Goal: Task Accomplishment & Management: Use online tool/utility

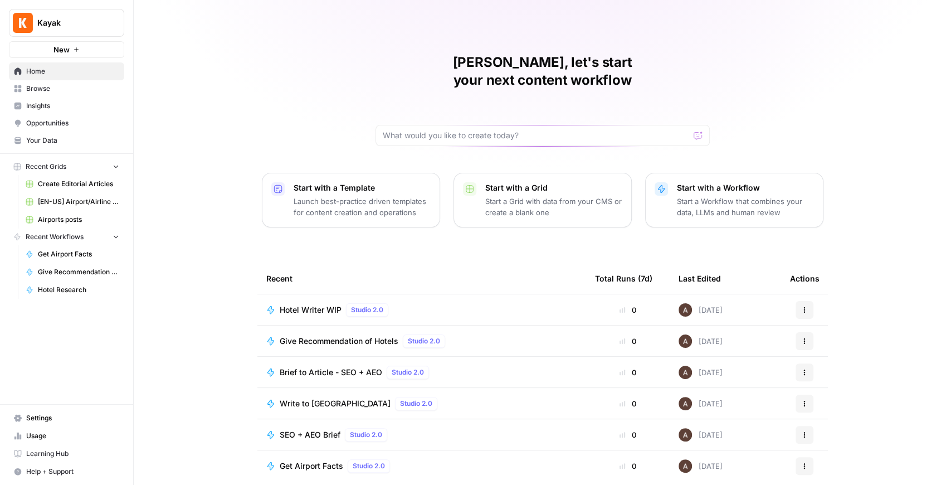
click at [62, 136] on span "Your Data" at bounding box center [72, 140] width 93 height 10
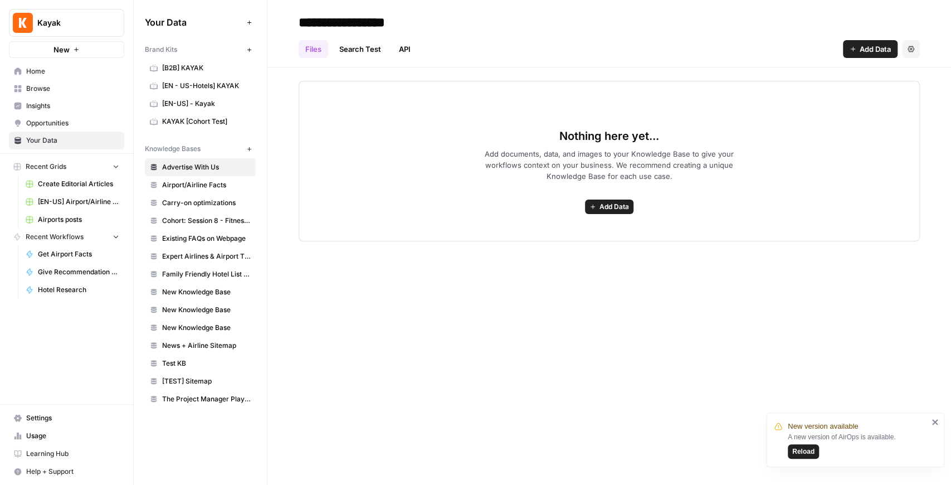
click at [860, 52] on span "Add Data" at bounding box center [875, 48] width 31 height 11
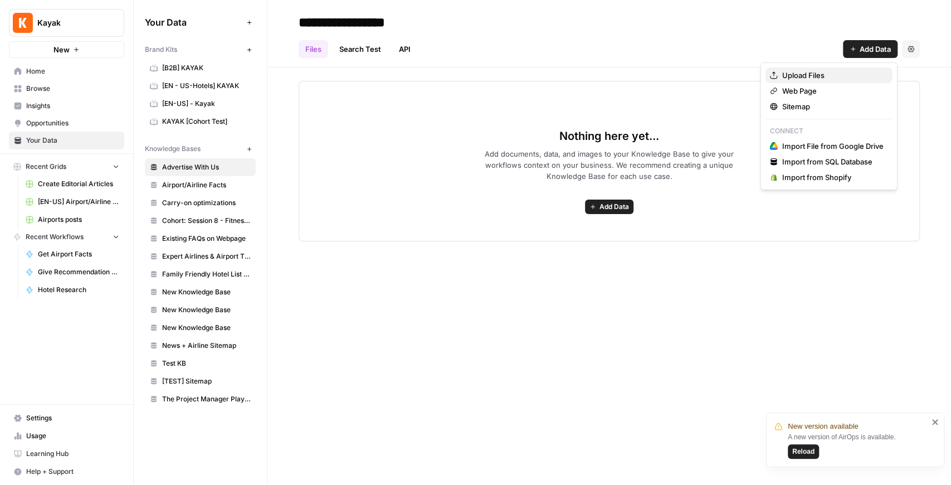
click at [833, 72] on span "Upload Files" at bounding box center [832, 75] width 101 height 11
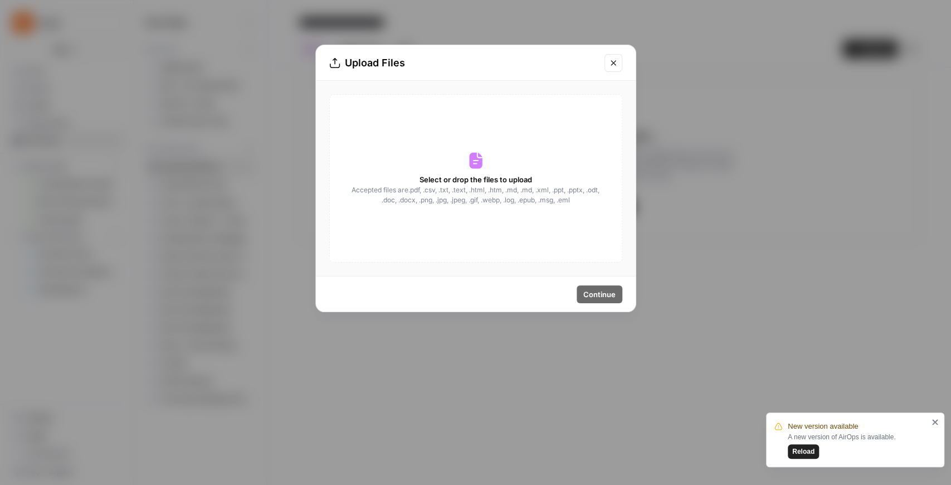
click at [606, 64] on button "Close modal" at bounding box center [613, 63] width 18 height 18
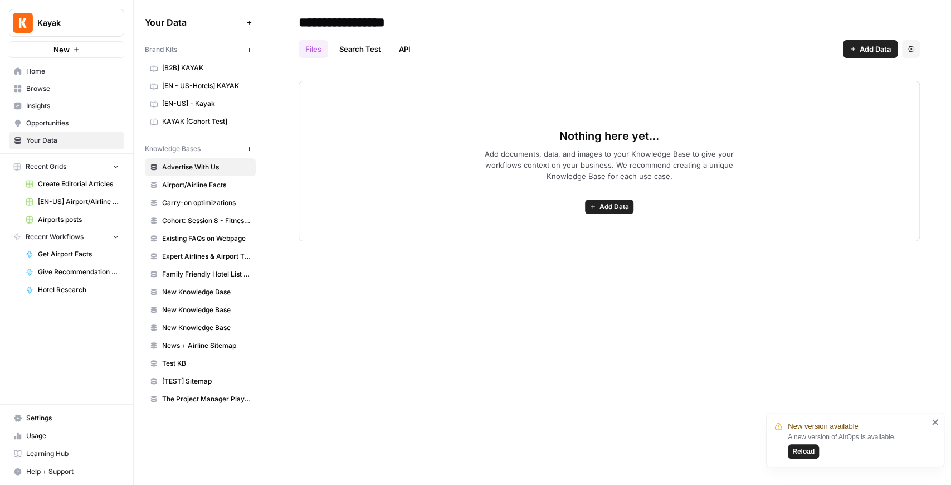
click at [812, 451] on span "Reload" at bounding box center [803, 451] width 22 height 10
click at [218, 202] on span "Carry-on optimizations" at bounding box center [206, 203] width 89 height 10
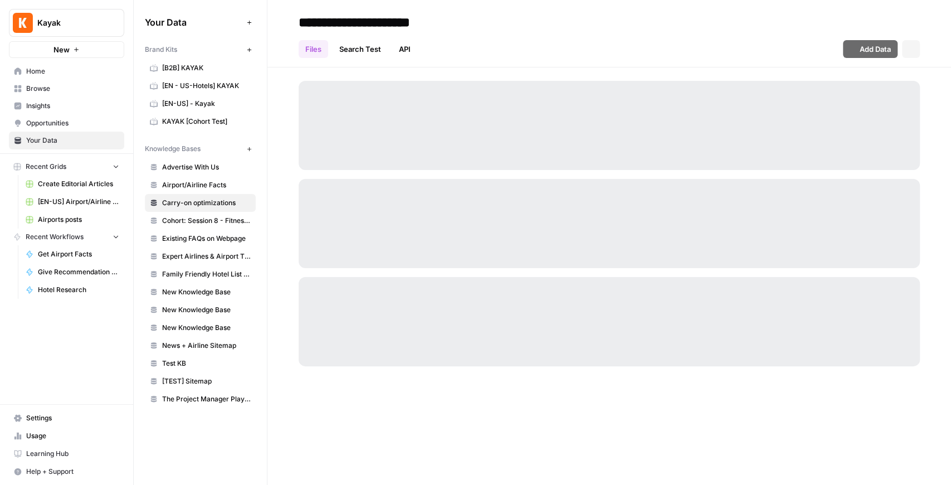
click at [213, 187] on span "Airport/Airline Facts" at bounding box center [206, 185] width 89 height 10
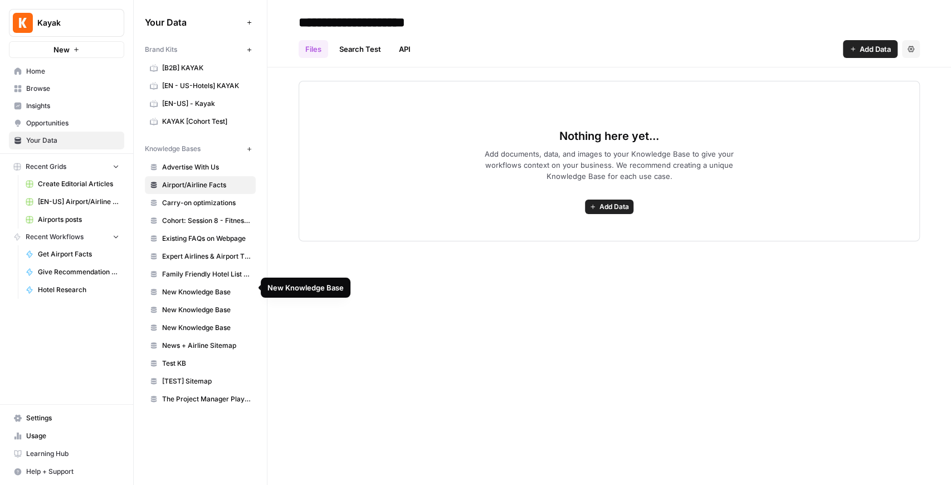
click at [218, 271] on span "Family Friendly Hotel List Features" at bounding box center [206, 274] width 89 height 10
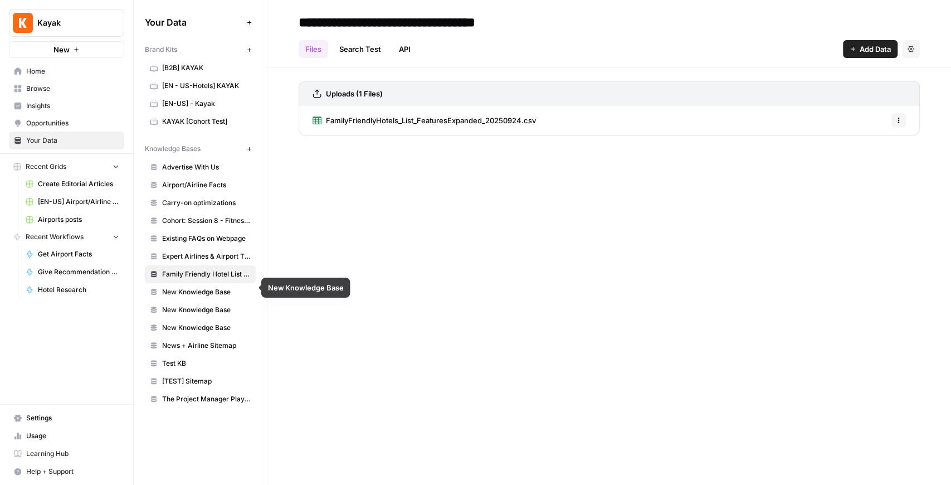
click at [217, 288] on span "New Knowledge Base" at bounding box center [206, 292] width 89 height 10
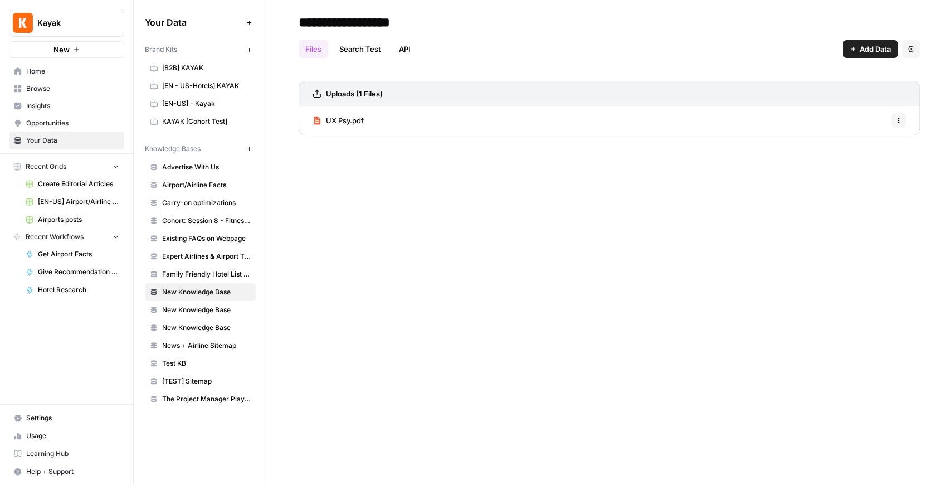
click at [70, 214] on span "Airports posts" at bounding box center [78, 219] width 81 height 10
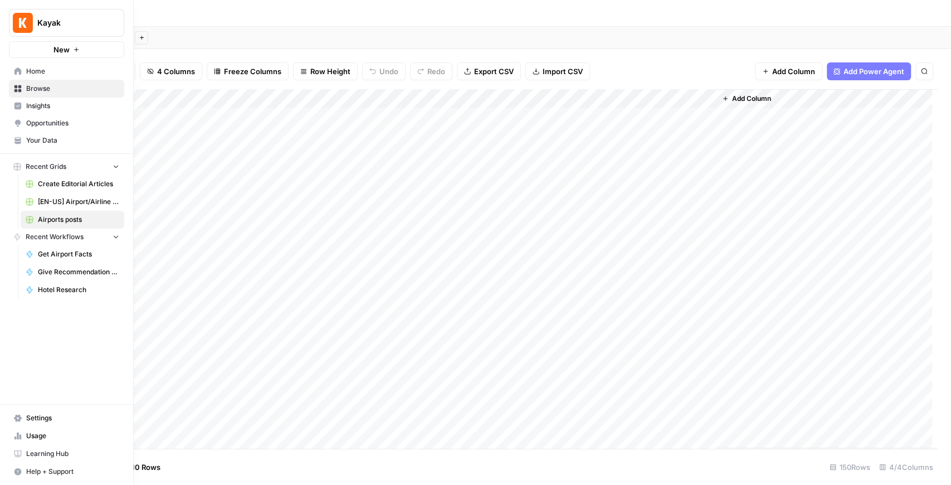
click at [57, 91] on span "Browse" at bounding box center [72, 89] width 93 height 10
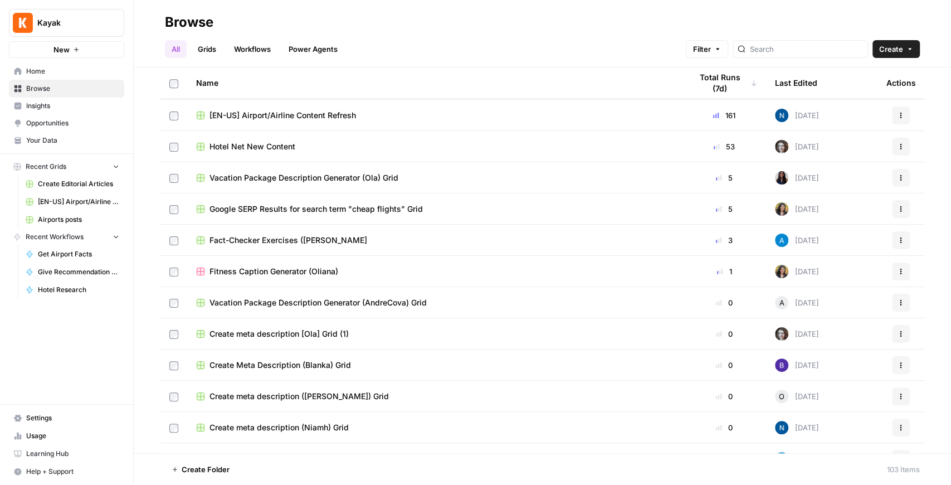
scroll to position [334, 0]
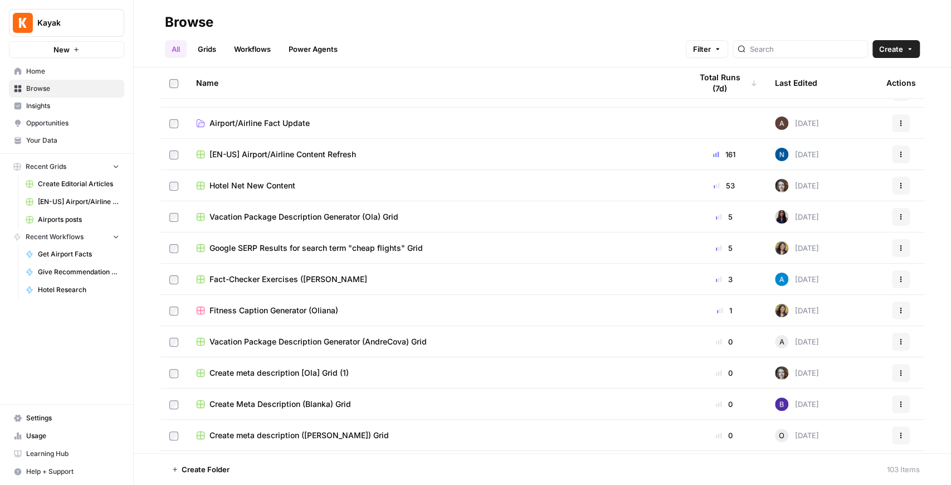
click at [274, 190] on span "Hotel Net New Content" at bounding box center [252, 185] width 86 height 11
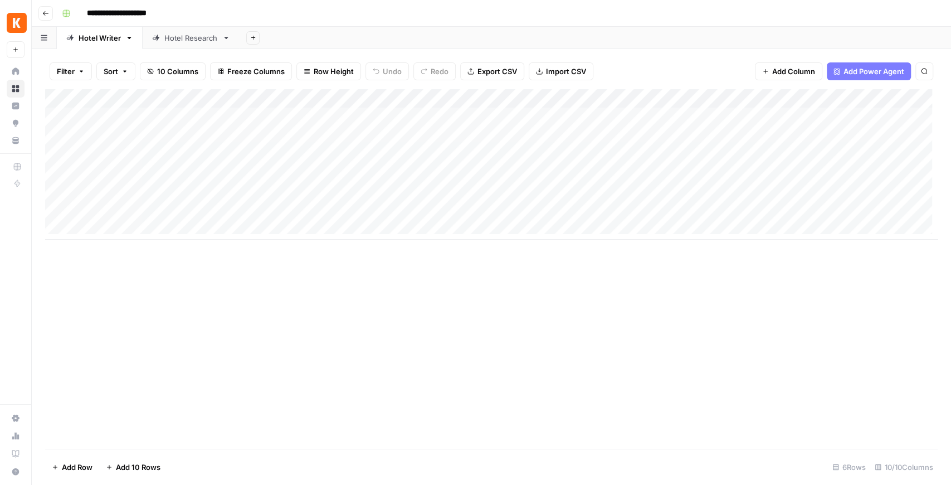
drag, startPoint x: 560, startPoint y: 240, endPoint x: 665, endPoint y: 240, distance: 104.2
click at [665, 240] on div "Add Column" at bounding box center [491, 268] width 892 height 359
click at [646, 104] on div "Add Column" at bounding box center [491, 164] width 892 height 150
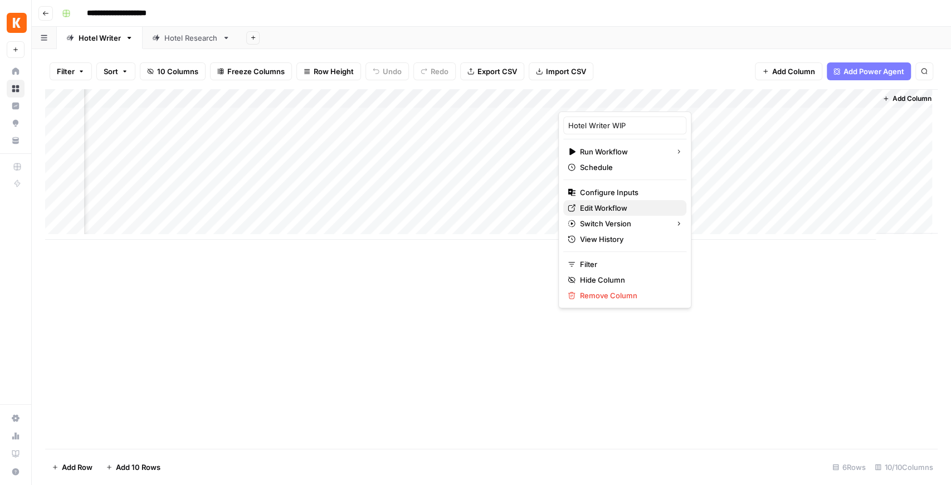
click at [616, 208] on span "Edit Workflow" at bounding box center [628, 207] width 97 height 11
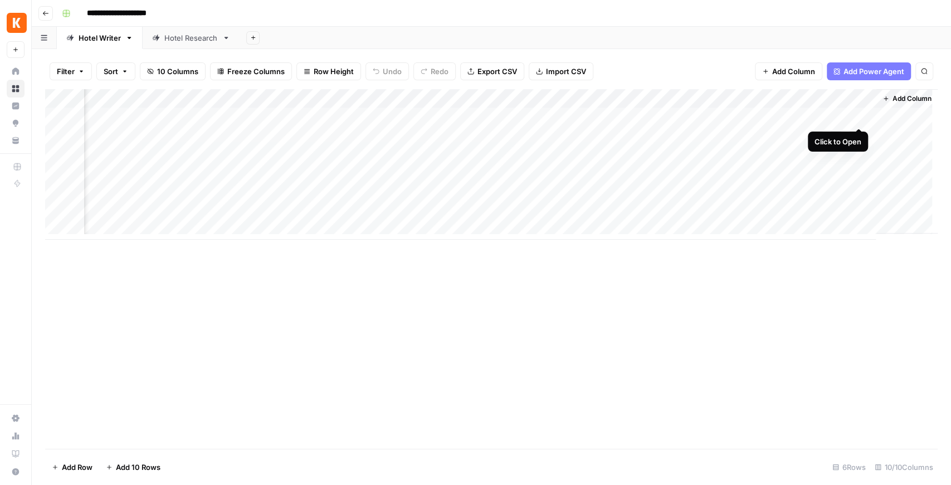
click at [859, 114] on div "Add Column" at bounding box center [491, 164] width 892 height 150
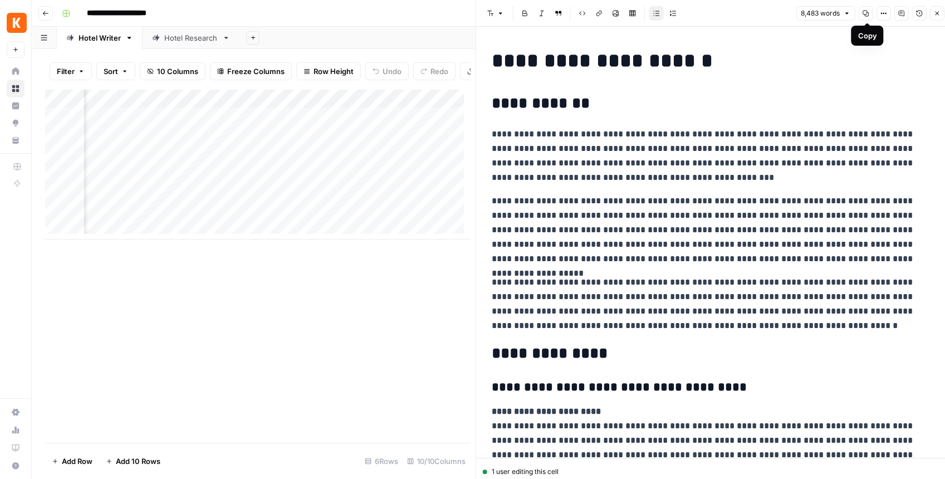
click at [866, 16] on icon "button" at bounding box center [865, 13] width 7 height 7
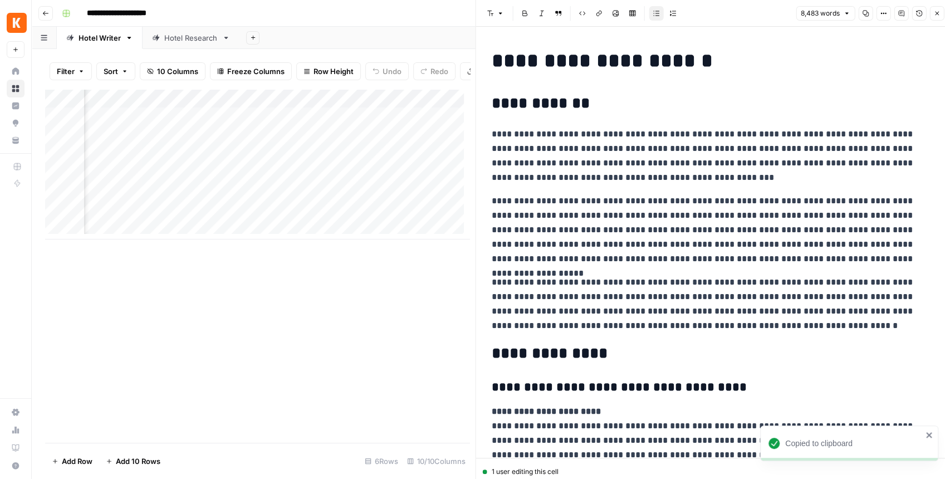
click at [936, 16] on icon "button" at bounding box center [937, 13] width 7 height 7
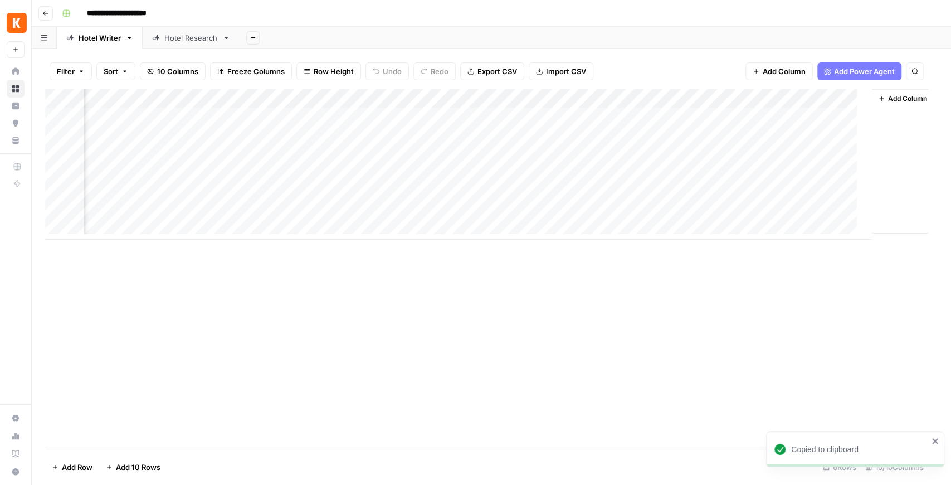
scroll to position [0, 268]
click at [657, 117] on div "Add Column" at bounding box center [491, 164] width 892 height 150
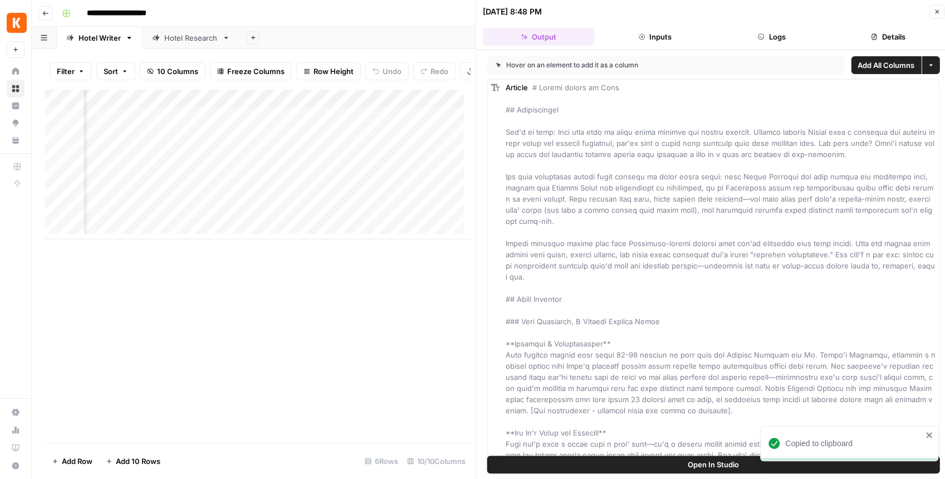
click at [708, 465] on span "Open In Studio" at bounding box center [713, 464] width 51 height 11
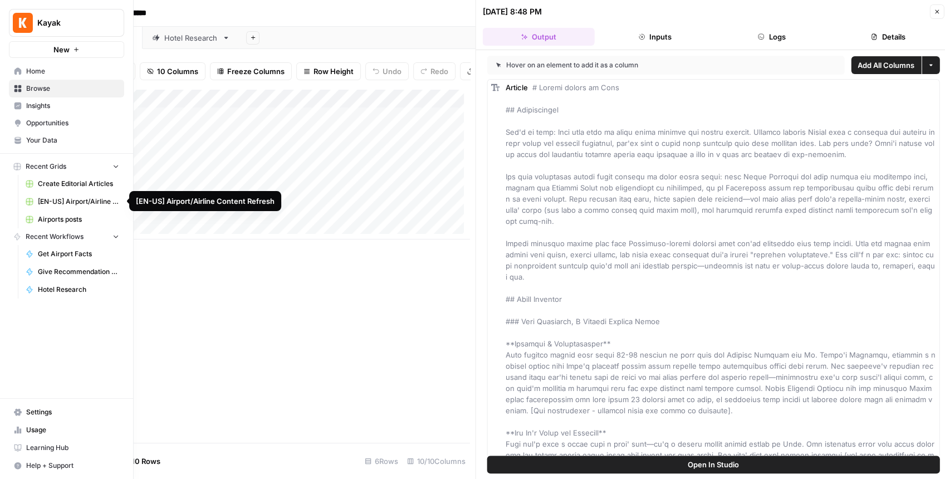
click at [71, 197] on span "[EN-US] Airport/Airline Content Refresh" at bounding box center [78, 202] width 81 height 10
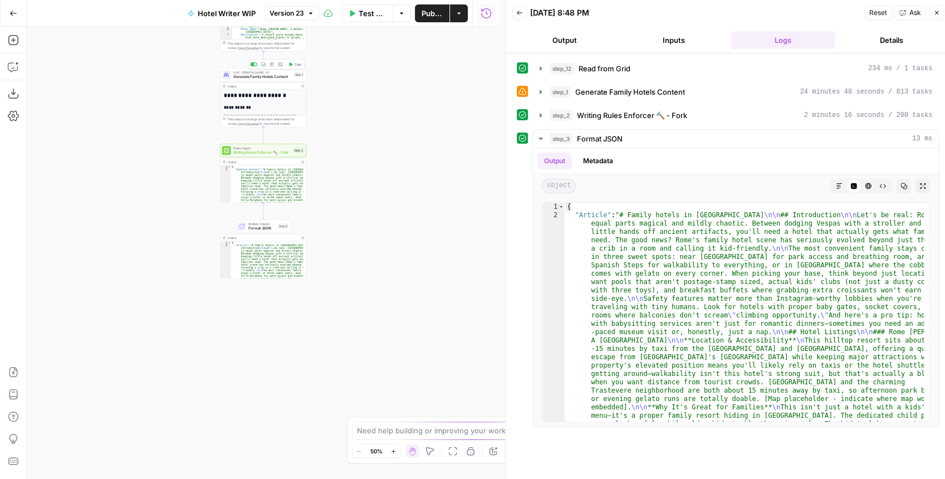
click at [262, 76] on span "Generate Family Hotels Content" at bounding box center [262, 77] width 58 height 6
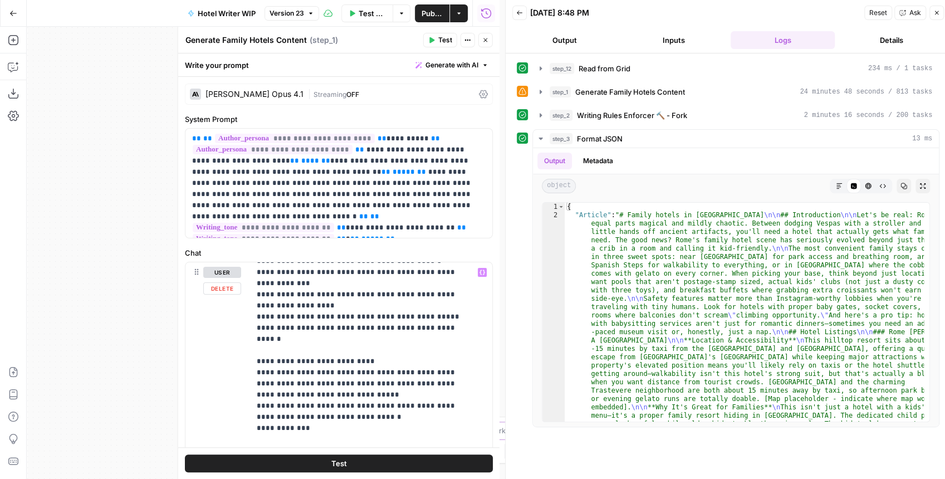
scroll to position [1300, 0]
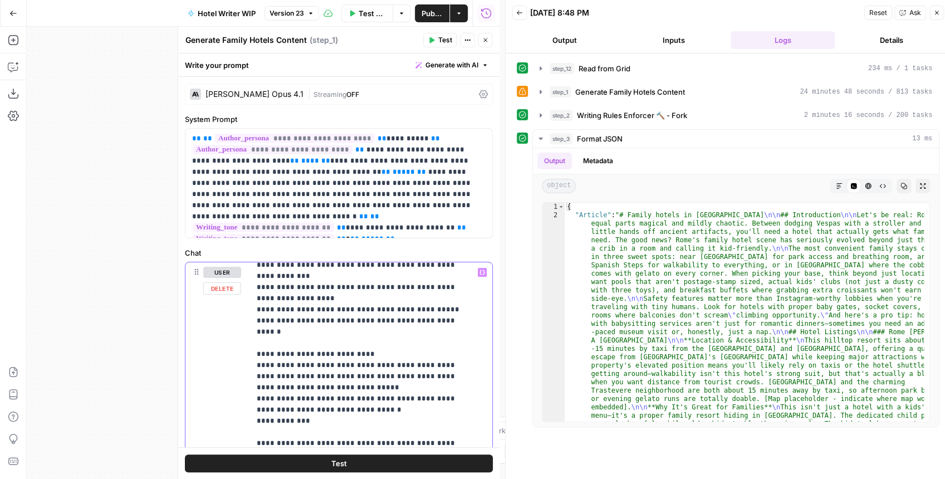
click at [406, 316] on p "**********" at bounding box center [366, 53] width 218 height 2173
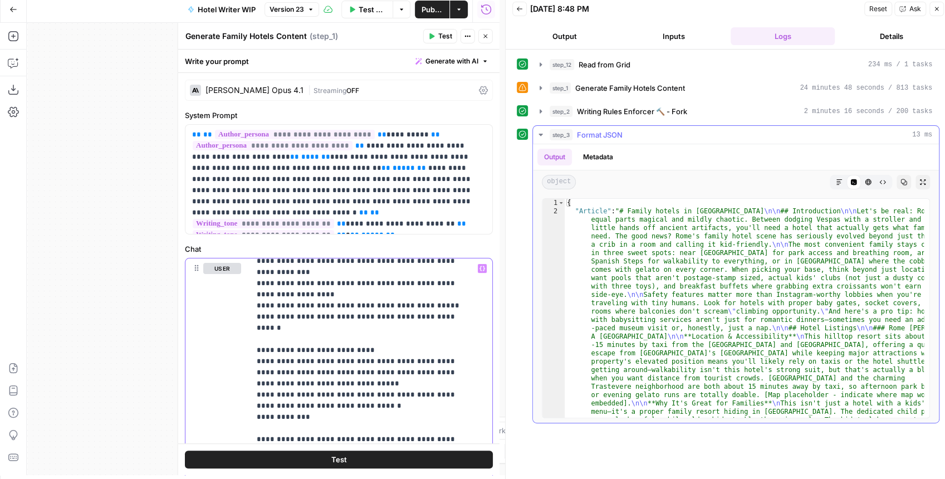
scroll to position [0, 0]
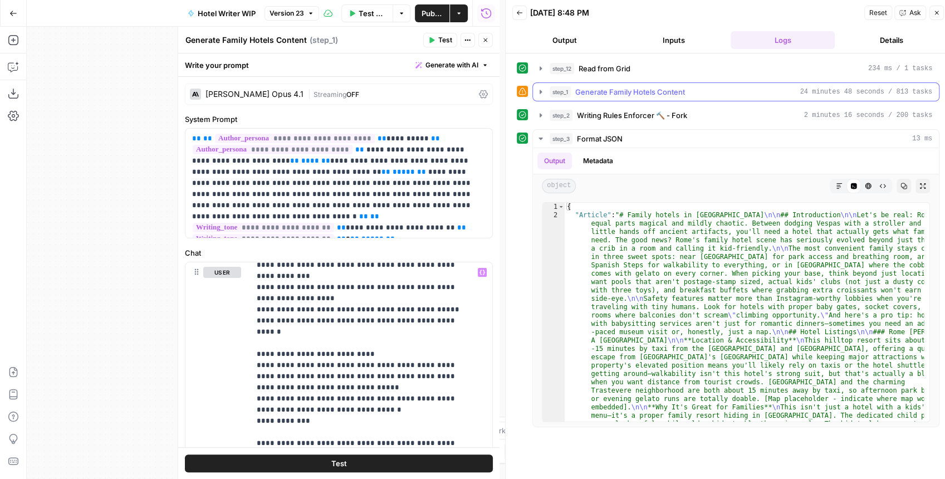
click at [541, 92] on icon "button" at bounding box center [540, 91] width 9 height 9
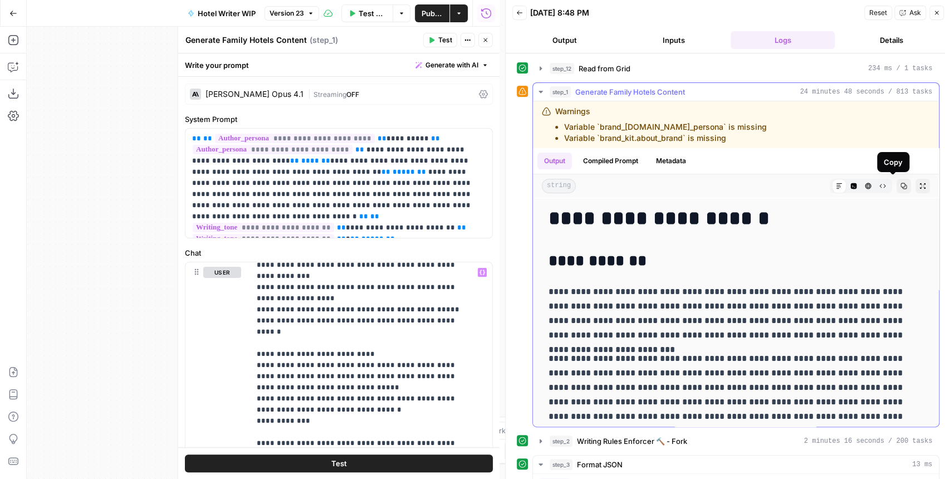
click at [907, 186] on span "Copy" at bounding box center [907, 186] width 1 height 1
click at [452, 328] on p "**********" at bounding box center [366, 53] width 218 height 2173
click at [385, 316] on p "**********" at bounding box center [366, 53] width 218 height 2173
click at [897, 190] on button "Copy" at bounding box center [904, 186] width 14 height 14
click at [350, 283] on p "**********" at bounding box center [366, 53] width 218 height 2173
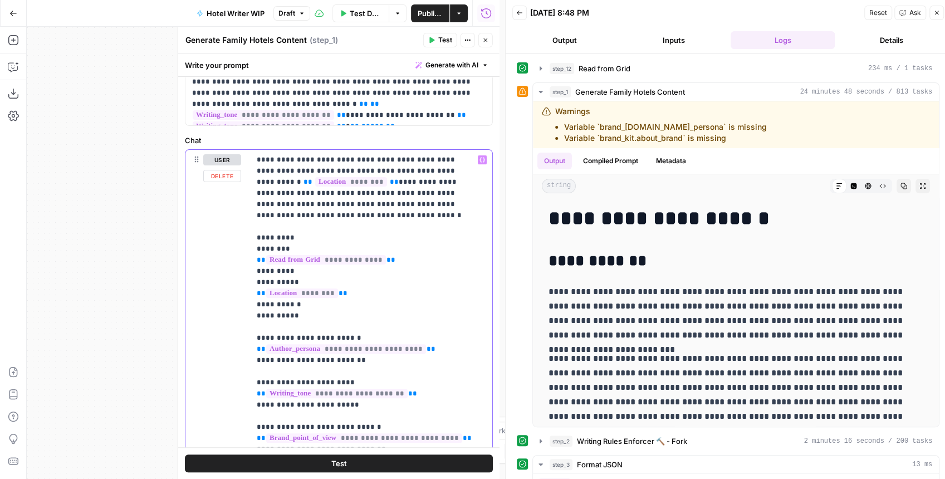
scroll to position [104, 0]
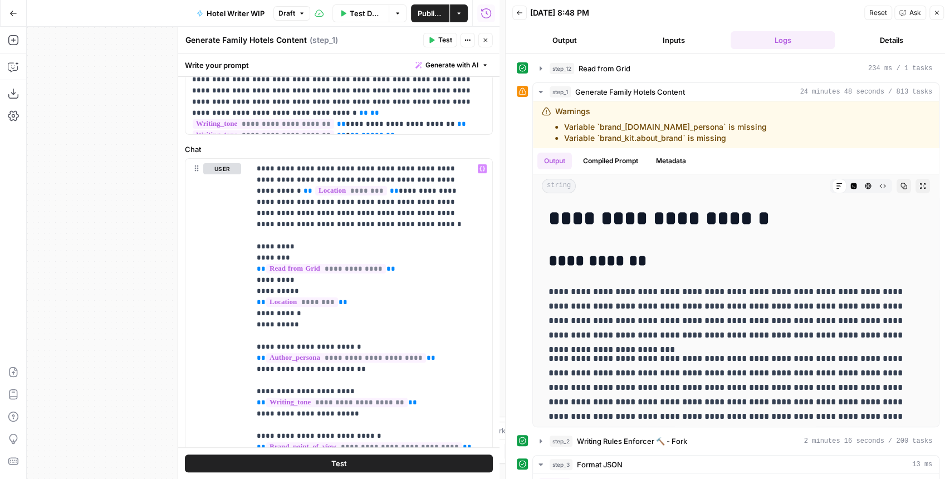
click at [451, 40] on span "Test" at bounding box center [445, 40] width 14 height 10
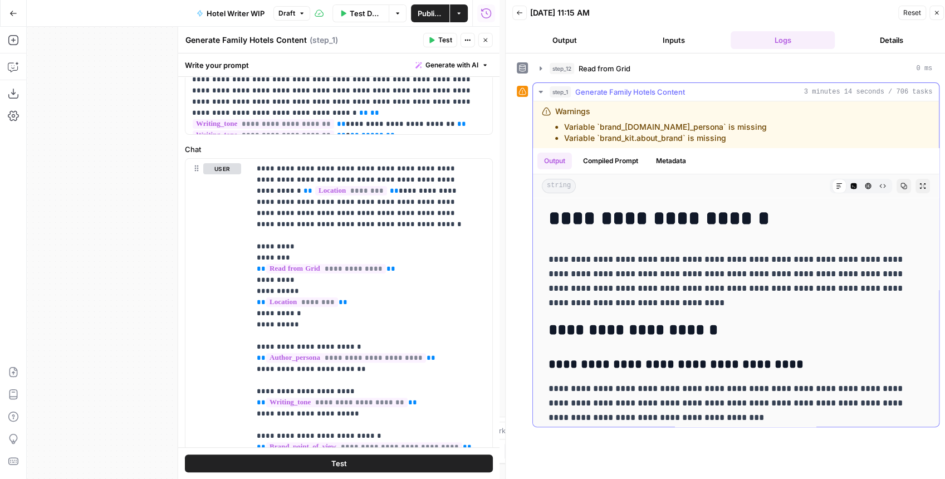
click at [921, 185] on button "Expand Output" at bounding box center [923, 186] width 14 height 14
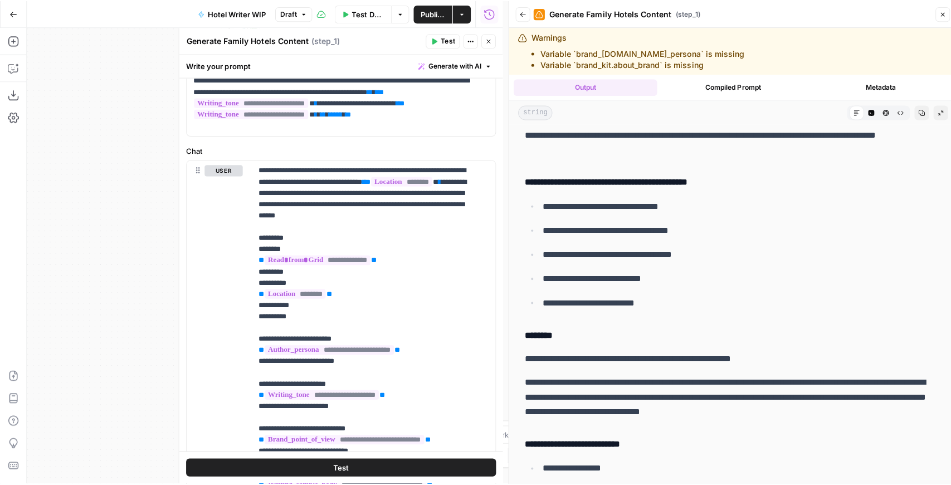
scroll to position [2340, 0]
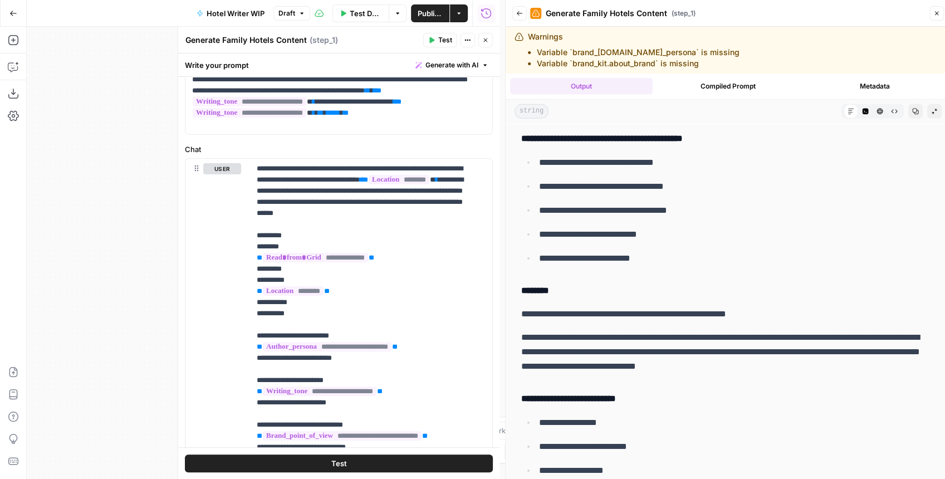
click at [442, 13] on span "Publish" at bounding box center [430, 13] width 25 height 11
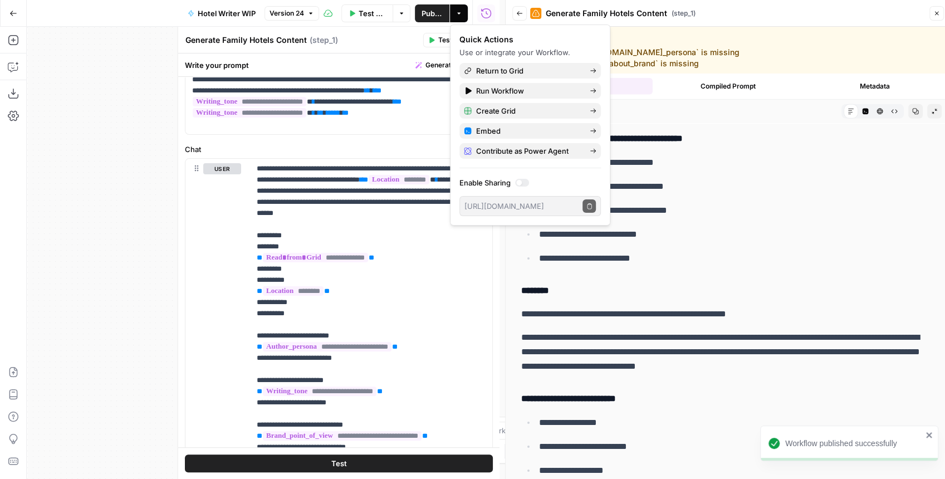
click at [10, 12] on icon "button" at bounding box center [13, 13] width 8 height 8
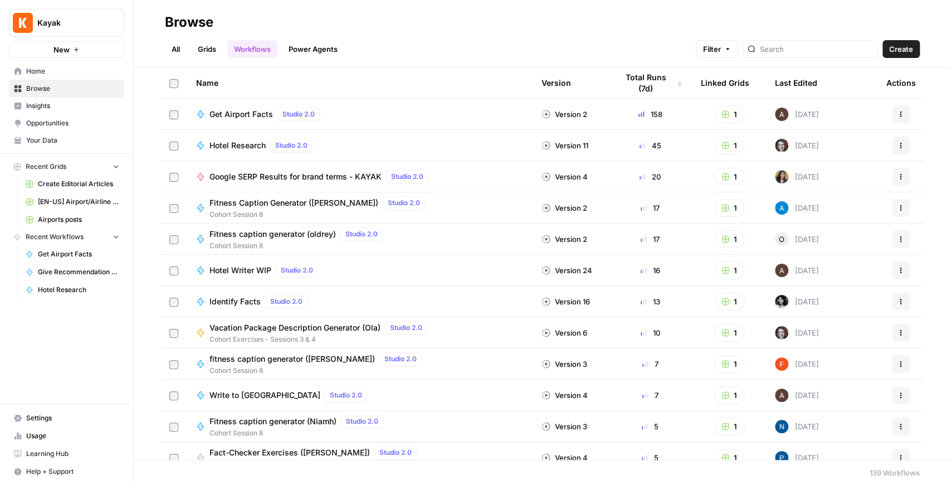
click at [178, 48] on link "All" at bounding box center [176, 49] width 22 height 18
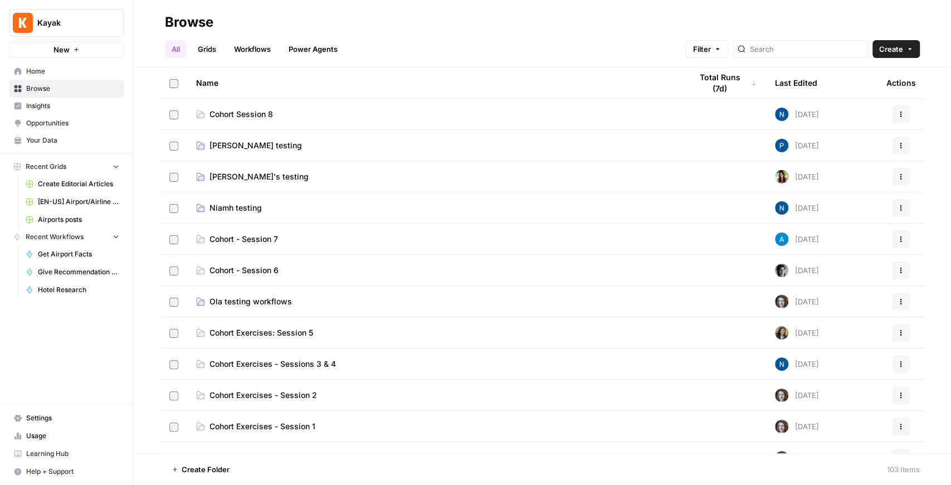
click at [251, 46] on link "Workflows" at bounding box center [252, 49] width 50 height 18
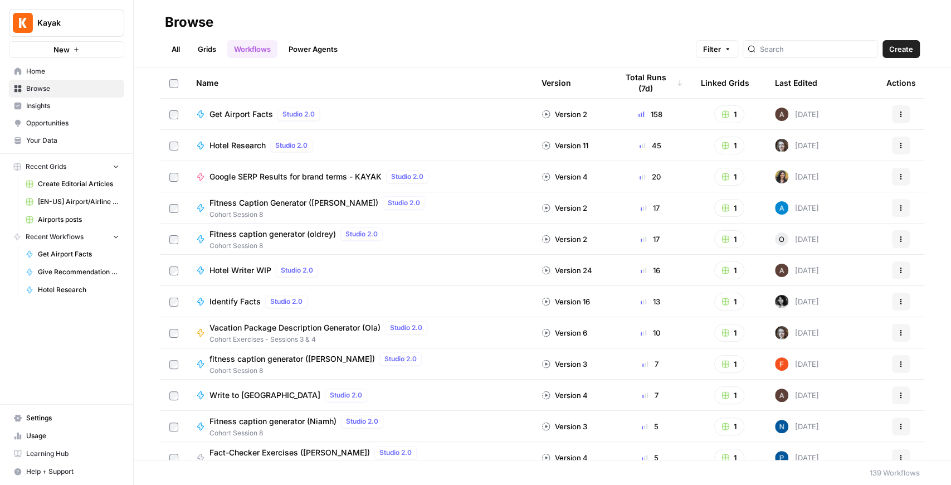
click at [209, 48] on link "Grids" at bounding box center [207, 49] width 32 height 18
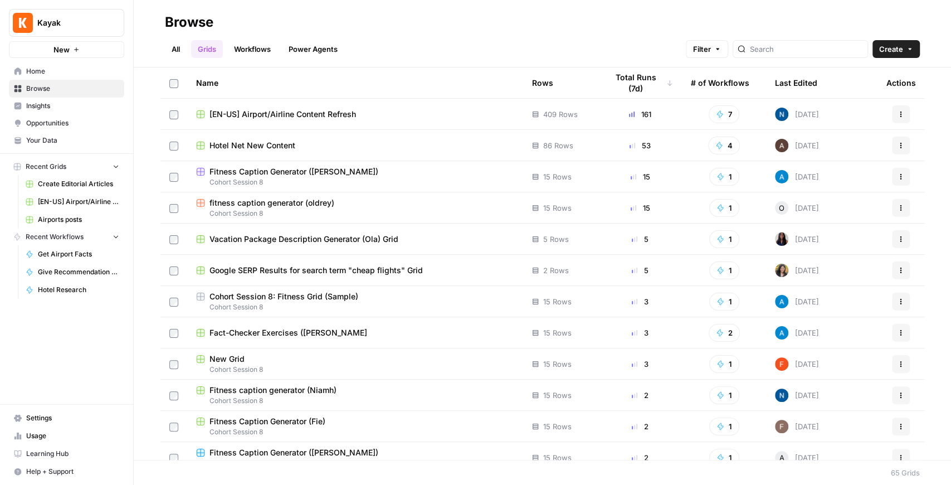
click at [255, 141] on span "Hotel Net New Content" at bounding box center [252, 145] width 86 height 11
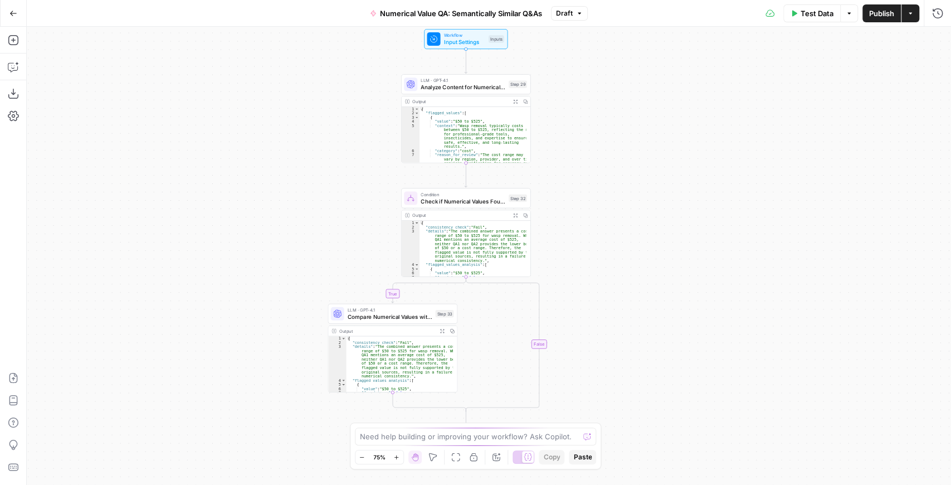
drag, startPoint x: 402, startPoint y: 163, endPoint x: 339, endPoint y: 163, distance: 62.4
click at [339, 163] on div "true false Workflow Input Settings Inputs LLM · GPT-4.1 Analyze Content for Num…" at bounding box center [489, 256] width 924 height 458
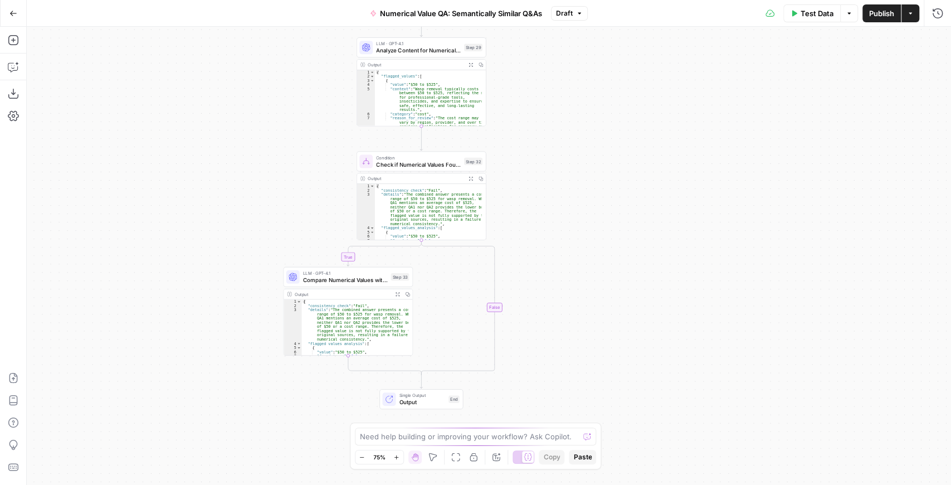
drag, startPoint x: 339, startPoint y: 163, endPoint x: 297, endPoint y: 125, distance: 56.0
click at [297, 125] on div "true false Workflow Input Settings Inputs LLM · GPT-4.1 Analyze Content for Num…" at bounding box center [489, 256] width 924 height 458
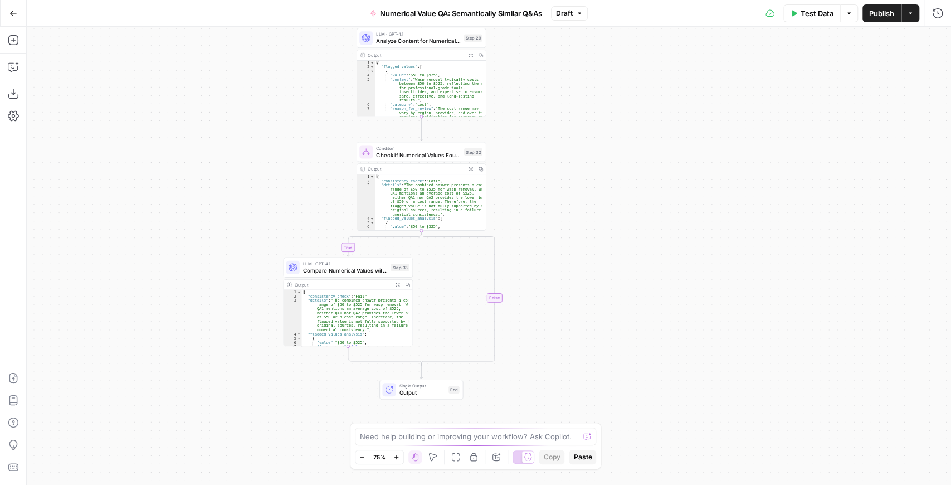
drag, startPoint x: 296, startPoint y: 152, endPoint x: 287, endPoint y: 66, distance: 86.7
click at [287, 66] on div "true false Workflow Input Settings Inputs LLM · GPT-4.1 Analyze Content for Num…" at bounding box center [489, 256] width 924 height 458
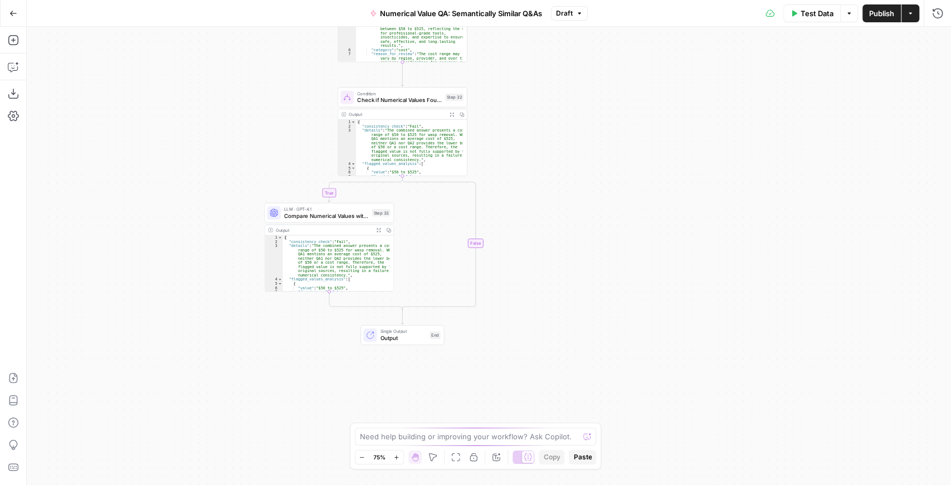
drag, startPoint x: 279, startPoint y: 92, endPoint x: 268, endPoint y: 120, distance: 29.8
click at [268, 120] on div "true false Workflow Input Settings Inputs LLM · GPT-4.1 Analyze Content for Num…" at bounding box center [489, 256] width 924 height 458
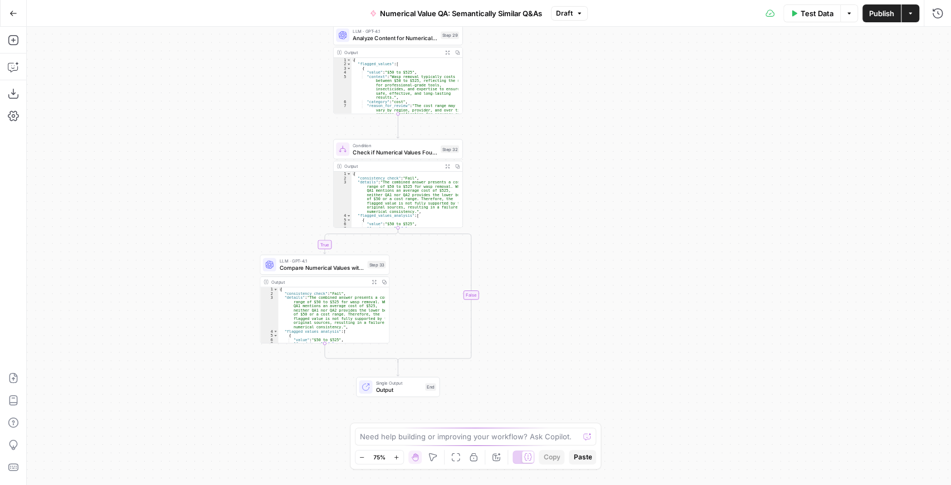
drag, startPoint x: 264, startPoint y: 108, endPoint x: 253, endPoint y: 191, distance: 83.2
click at [253, 191] on div "true false Workflow Input Settings Inputs LLM · GPT-4.1 Analyze Content for Num…" at bounding box center [489, 256] width 924 height 458
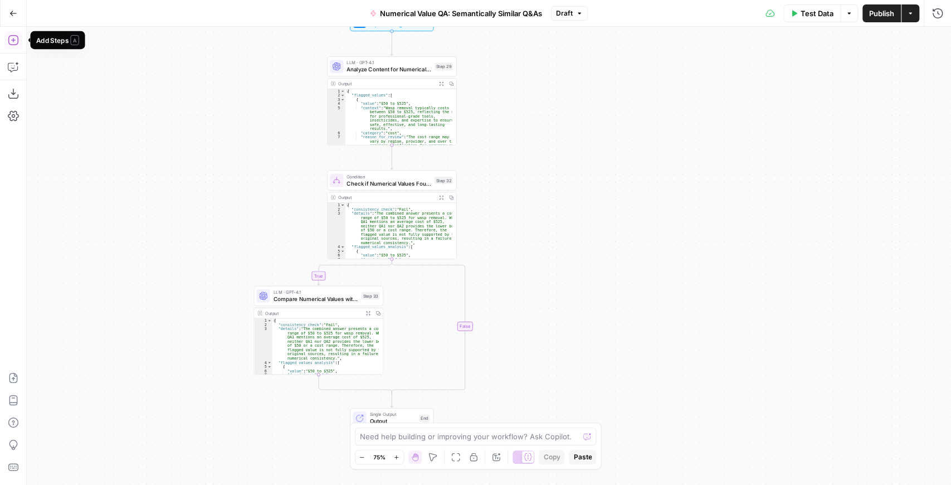
drag, startPoint x: 14, startPoint y: 47, endPoint x: 11, endPoint y: 39, distance: 8.5
click at [11, 39] on icon "button" at bounding box center [13, 40] width 11 height 11
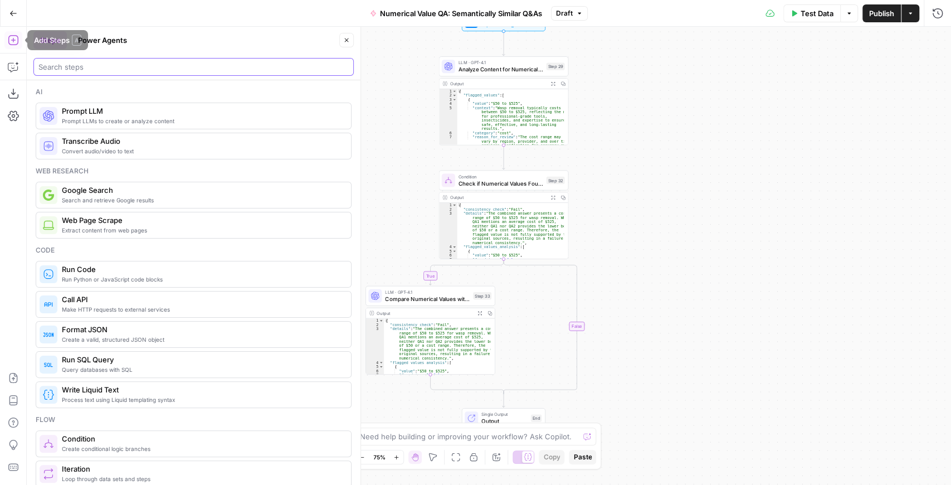
click at [99, 63] on input "search" at bounding box center [193, 66] width 310 height 11
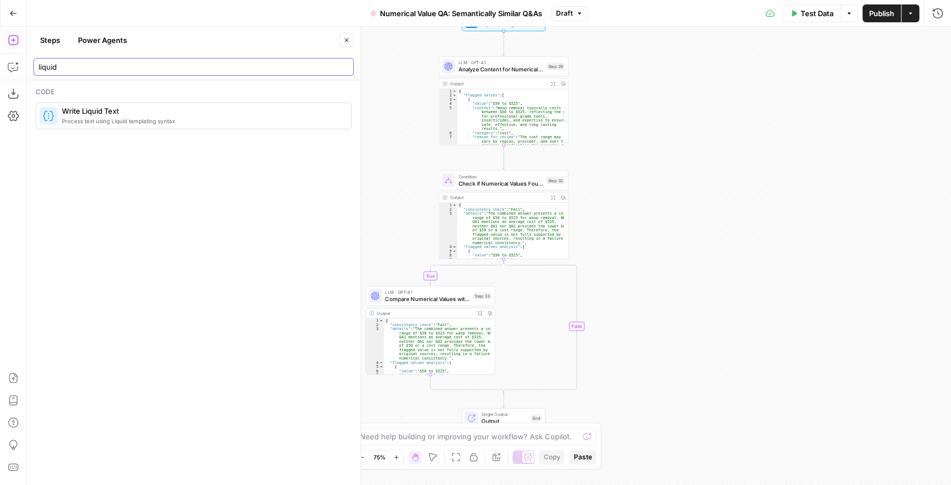
type input "liquid"
click at [432, 298] on span "Compare Numerical Values with Original Answers" at bounding box center [427, 298] width 85 height 8
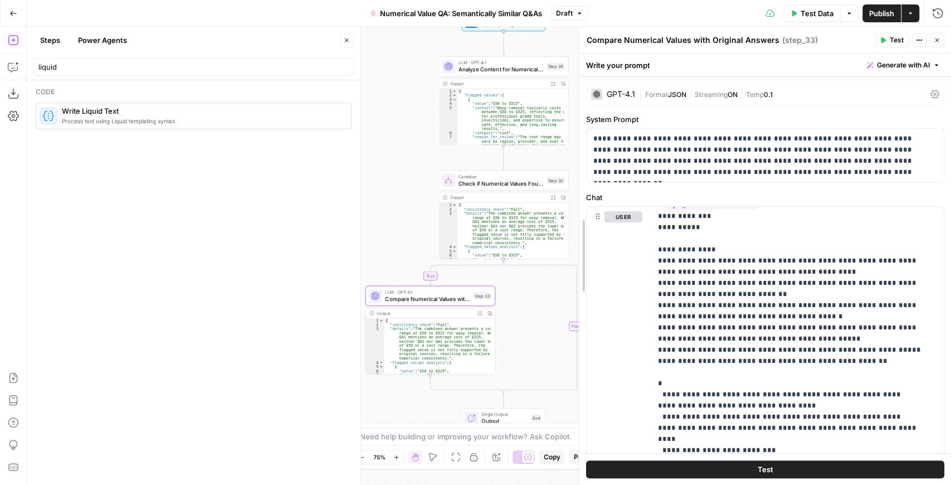
scroll to position [223, 0]
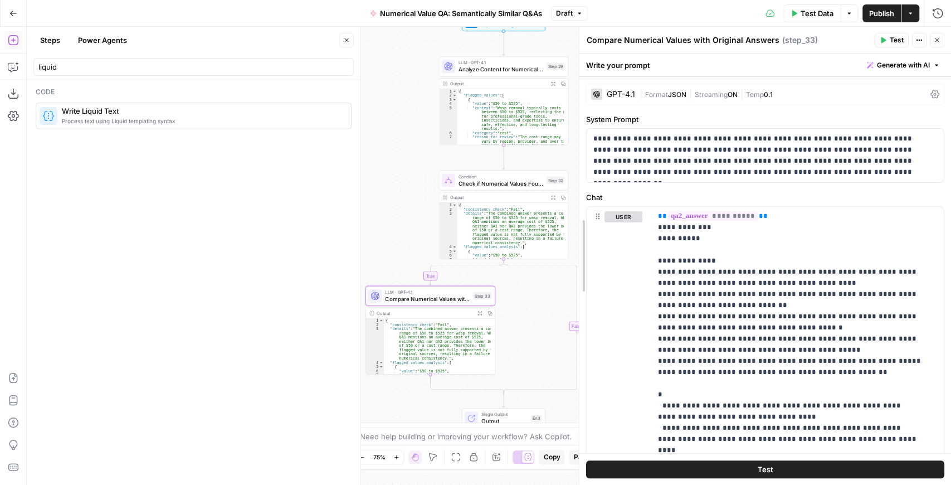
drag, startPoint x: 633, startPoint y: 241, endPoint x: 557, endPoint y: 240, distance: 75.8
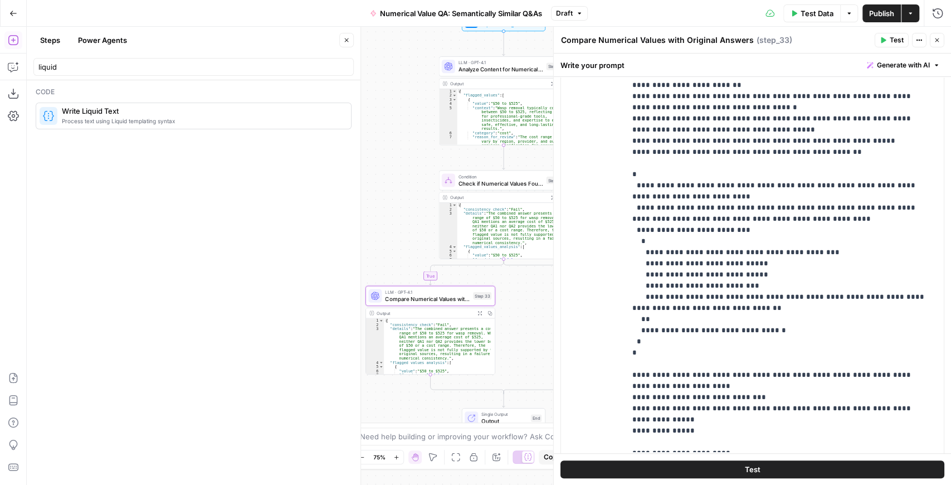
scroll to position [228, 0]
